Goal: Complete application form: Complete application form

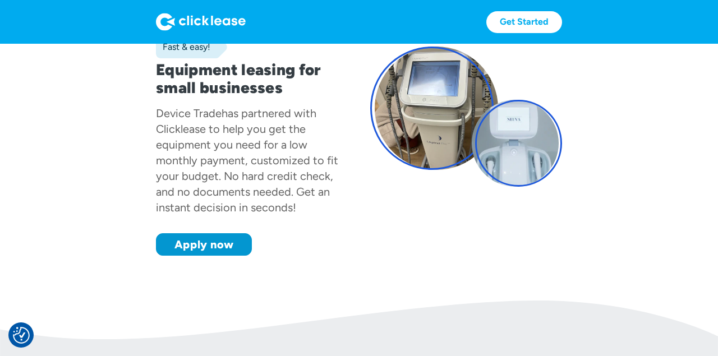
scroll to position [119, 0]
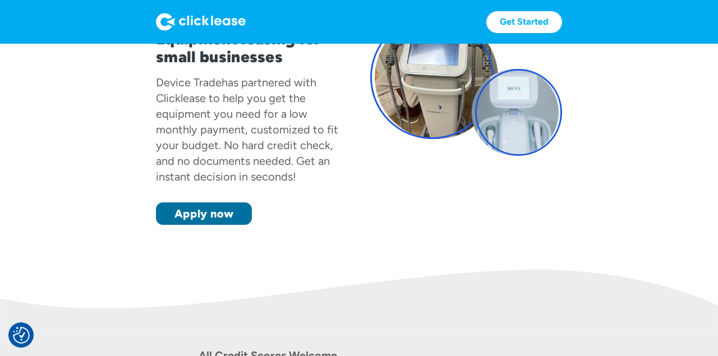
click at [230, 223] on link "Apply now" at bounding box center [204, 213] width 96 height 22
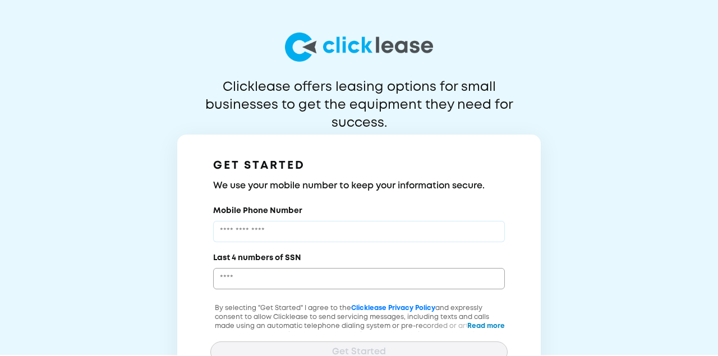
click at [246, 232] on input "Mobile Phone Number" at bounding box center [359, 231] width 292 height 21
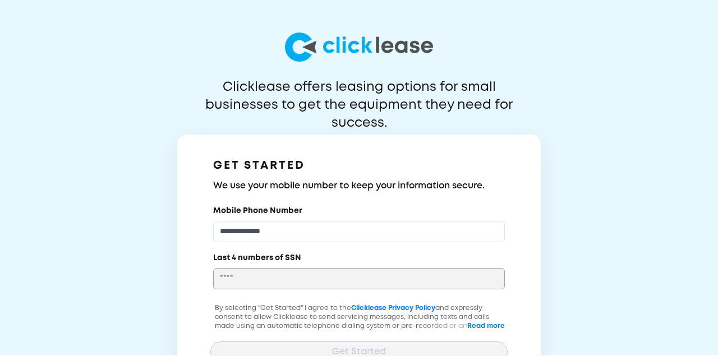
type input "**********"
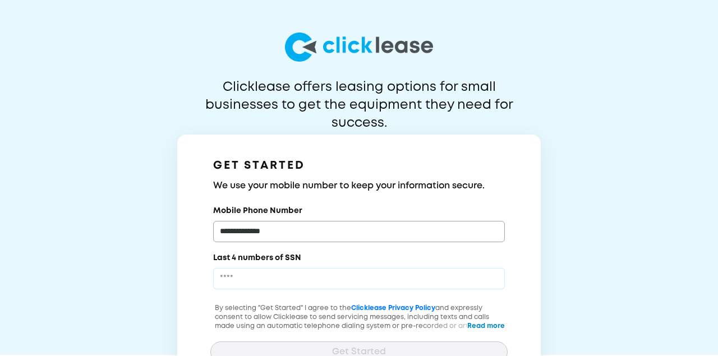
click at [229, 274] on input "Last 4 numbers of SSN" at bounding box center [359, 278] width 292 height 21
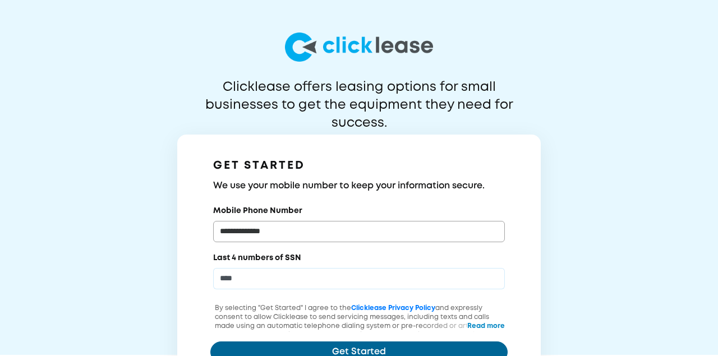
type input "****"
click at [232, 344] on button "Get Started" at bounding box center [358, 352] width 297 height 21
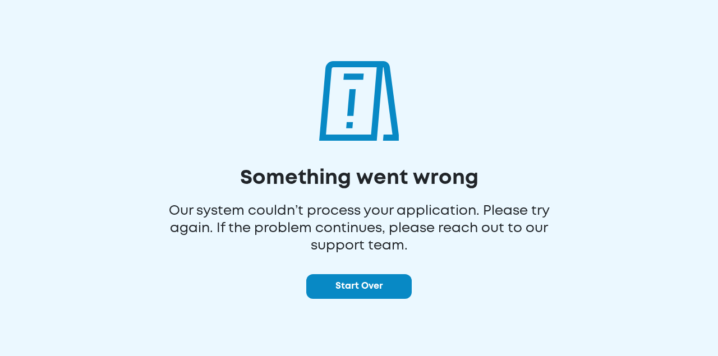
click at [348, 286] on button "Start Over" at bounding box center [358, 286] width 105 height 25
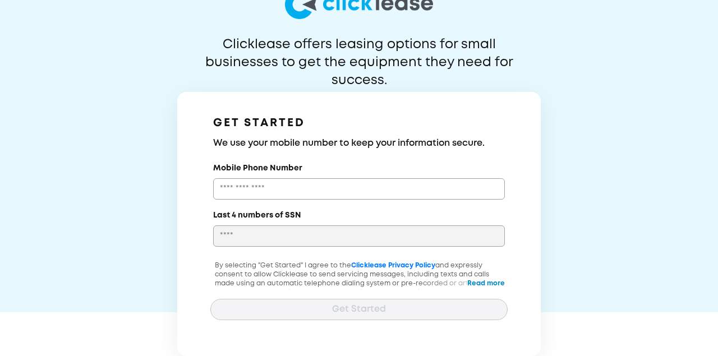
scroll to position [43, 0]
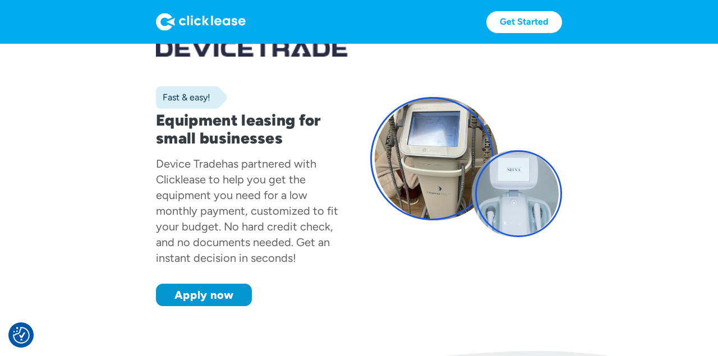
scroll to position [36, 0]
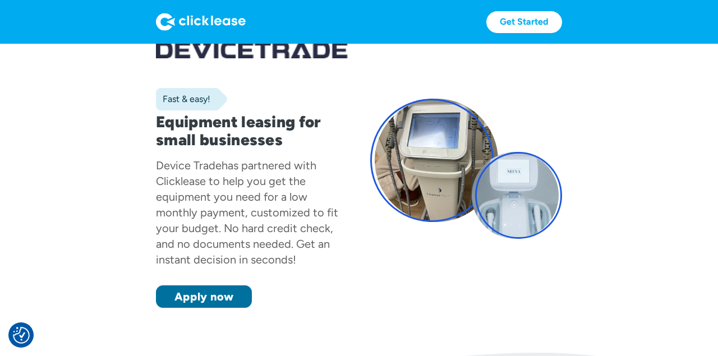
click at [244, 302] on link "Apply now" at bounding box center [204, 297] width 96 height 22
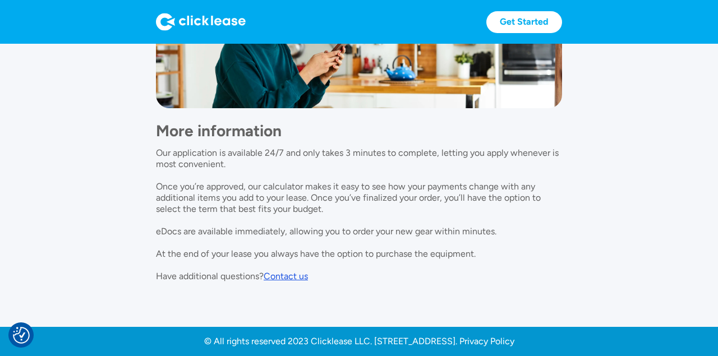
scroll to position [964, 0]
click at [288, 275] on div "Contact us" at bounding box center [286, 276] width 44 height 11
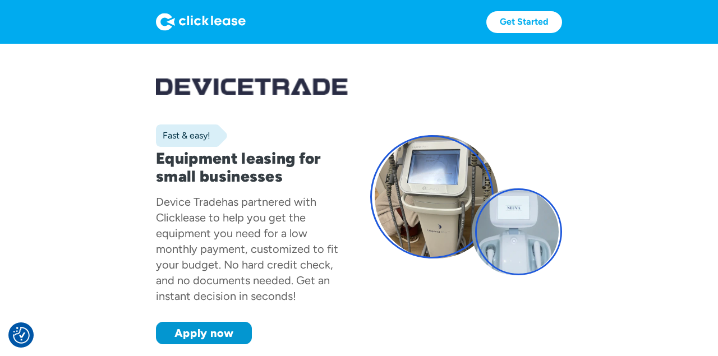
scroll to position [0, 0]
click at [196, 334] on link "Apply now" at bounding box center [204, 333] width 96 height 22
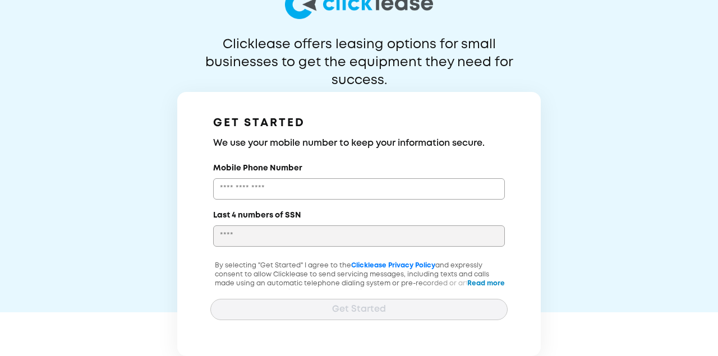
scroll to position [43, 0]
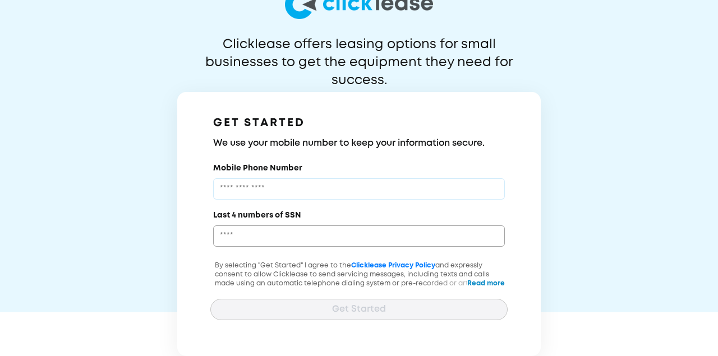
click at [275, 195] on input "Mobile Phone Number" at bounding box center [359, 188] width 292 height 21
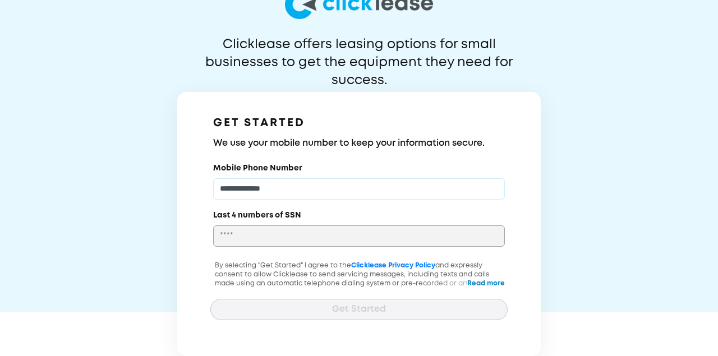
type input "**********"
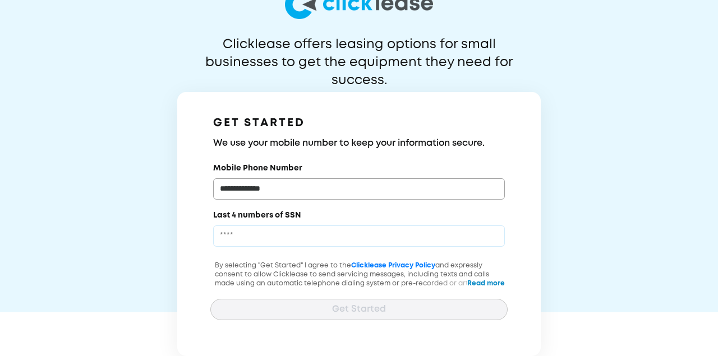
click at [275, 229] on input "Last 4 numbers of SSN" at bounding box center [359, 235] width 292 height 21
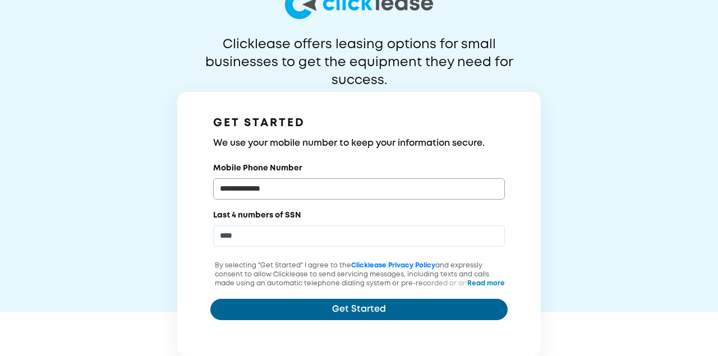
type input "****"
click at [268, 303] on button "Get Started" at bounding box center [358, 309] width 297 height 21
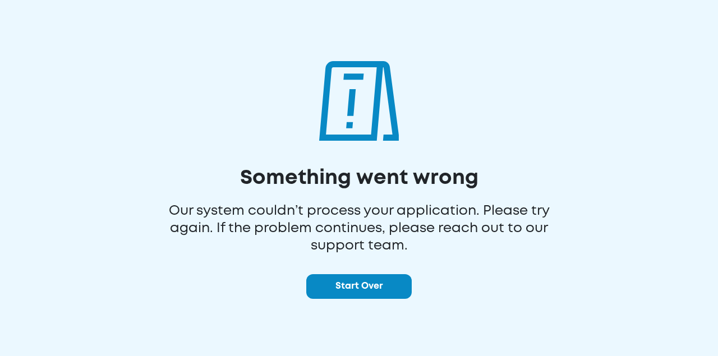
click at [342, 282] on button "Start Over" at bounding box center [358, 286] width 105 height 25
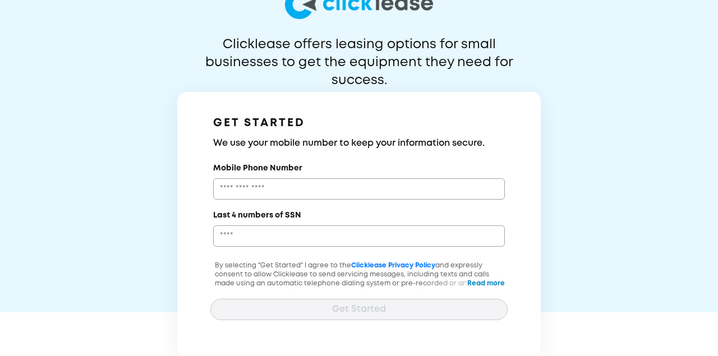
scroll to position [43, 0]
